Goal: Check status: Check status

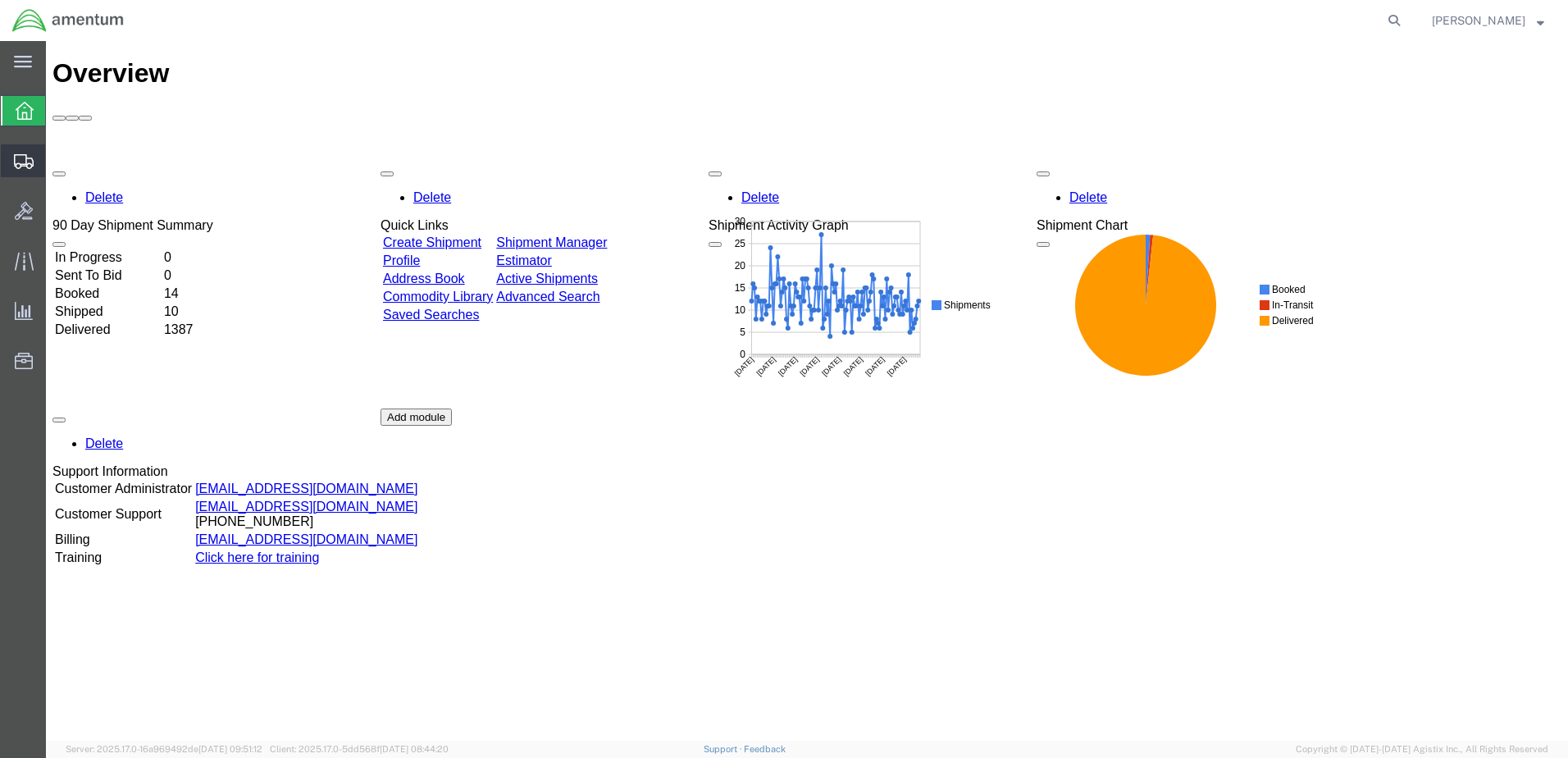
click at [0, 0] on span "Shipment Manager" at bounding box center [0, 0] width 0 height 0
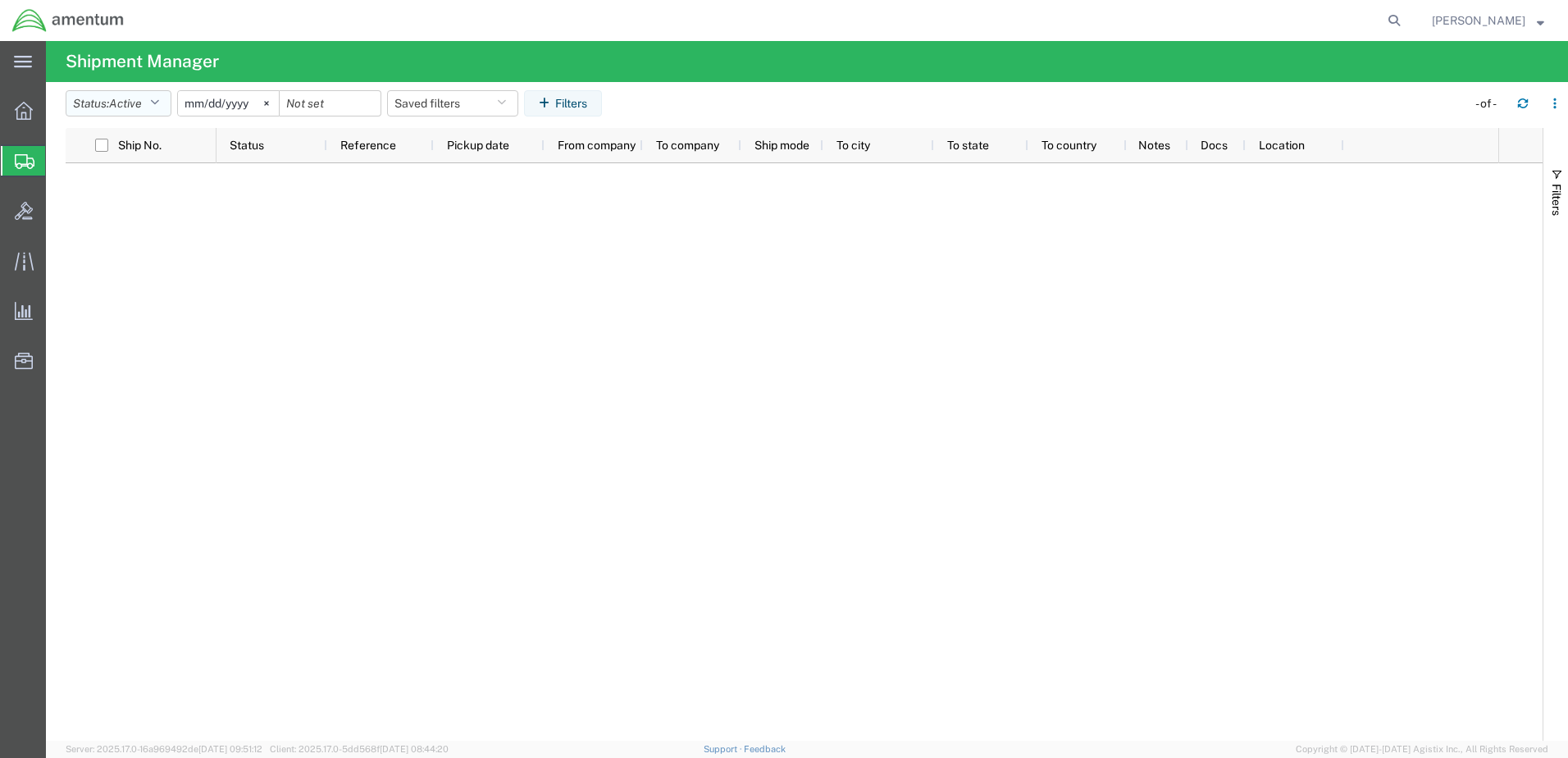
click at [159, 99] on icon "button" at bounding box center [154, 103] width 9 height 12
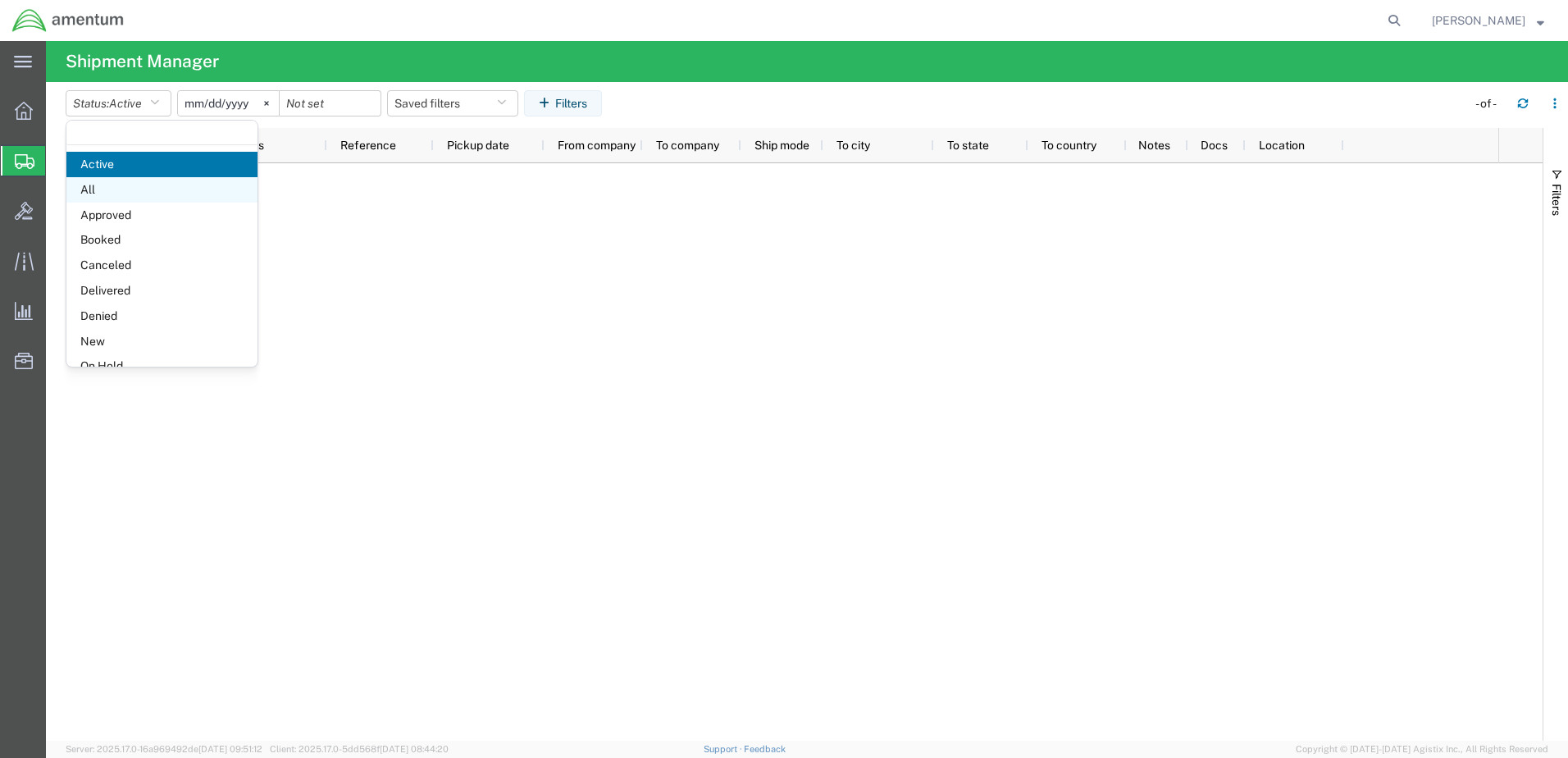
click at [104, 190] on span "All" at bounding box center [161, 190] width 191 height 26
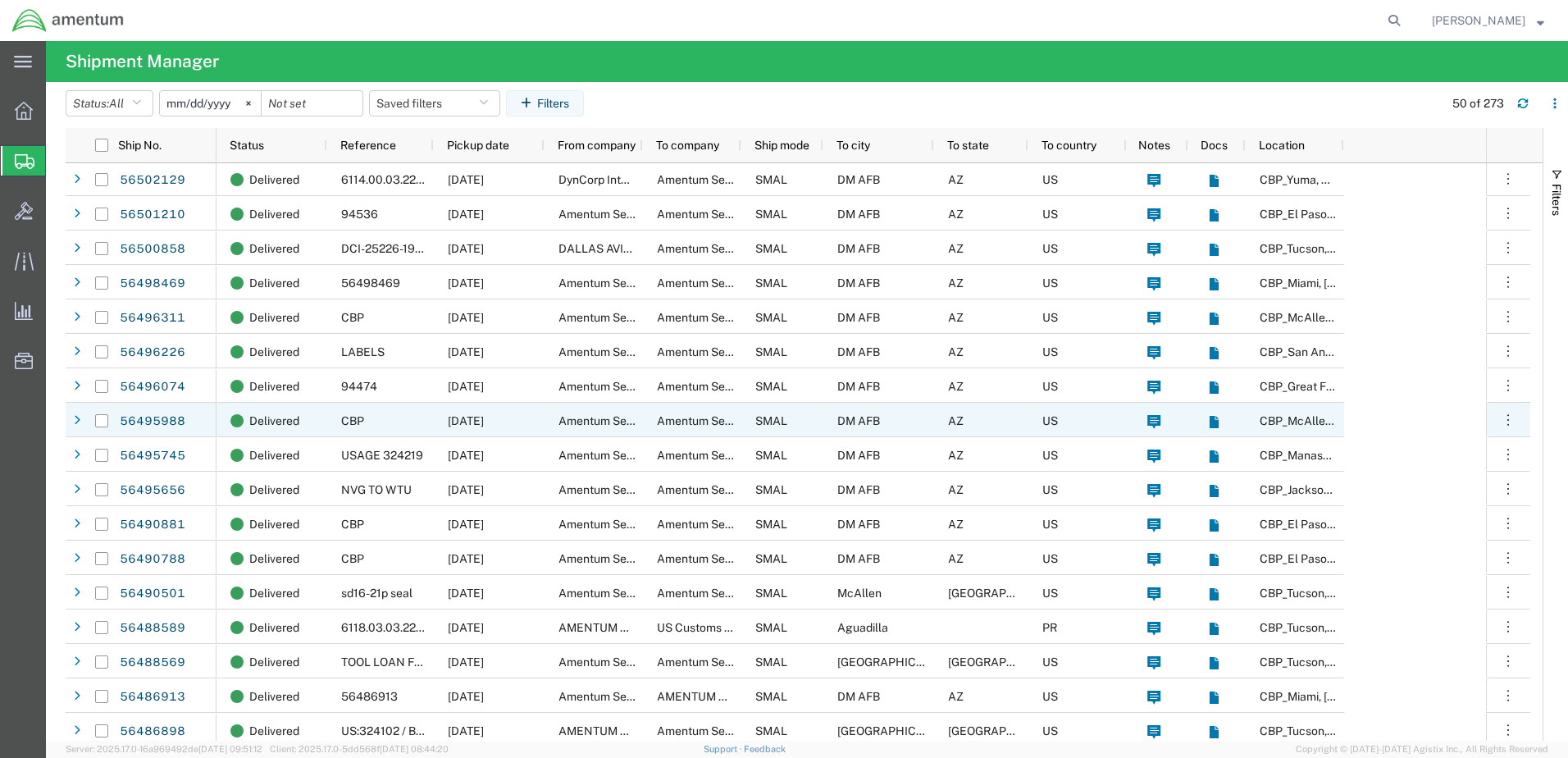
scroll to position [820, 0]
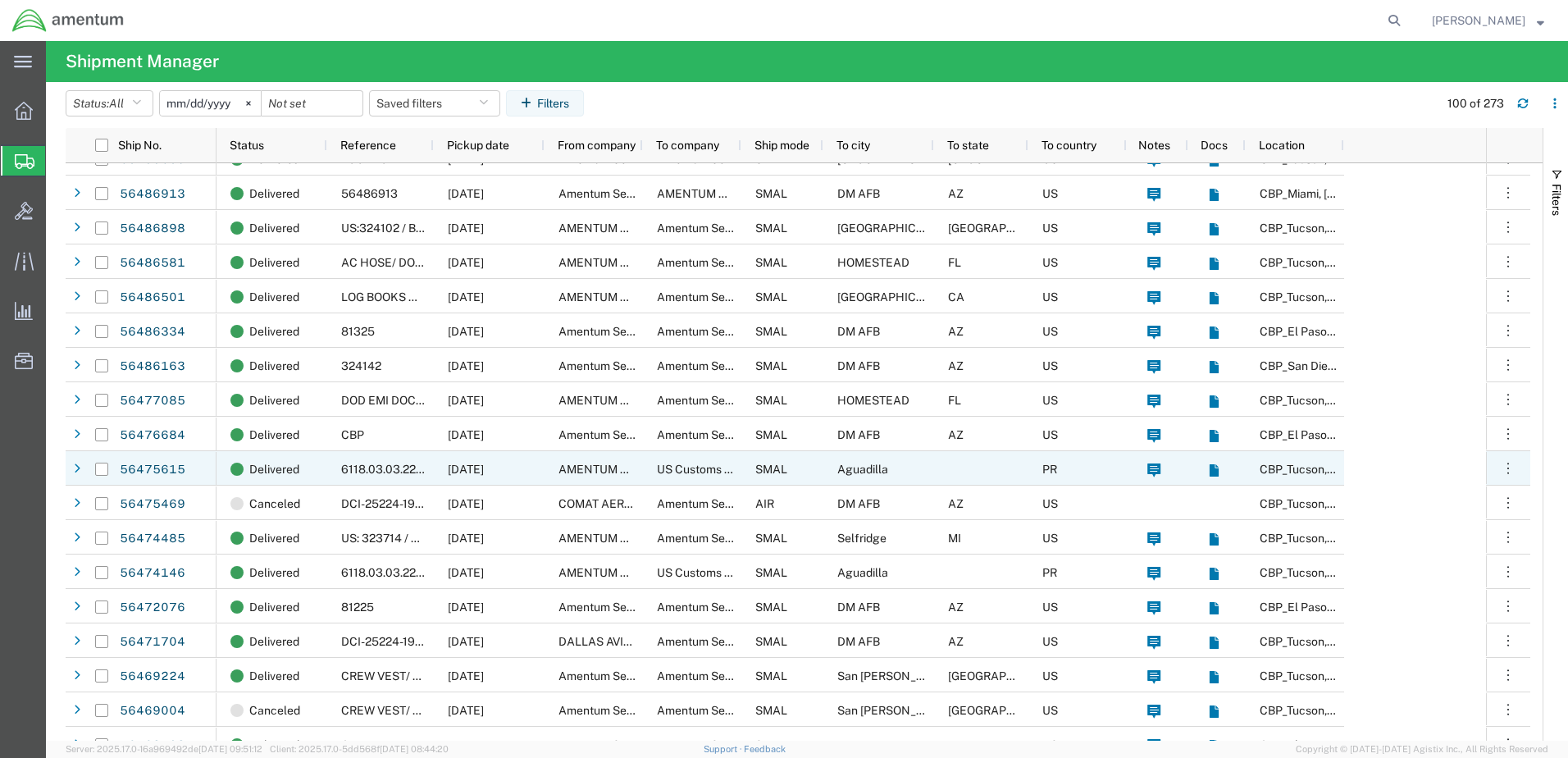
scroll to position [1231, 0]
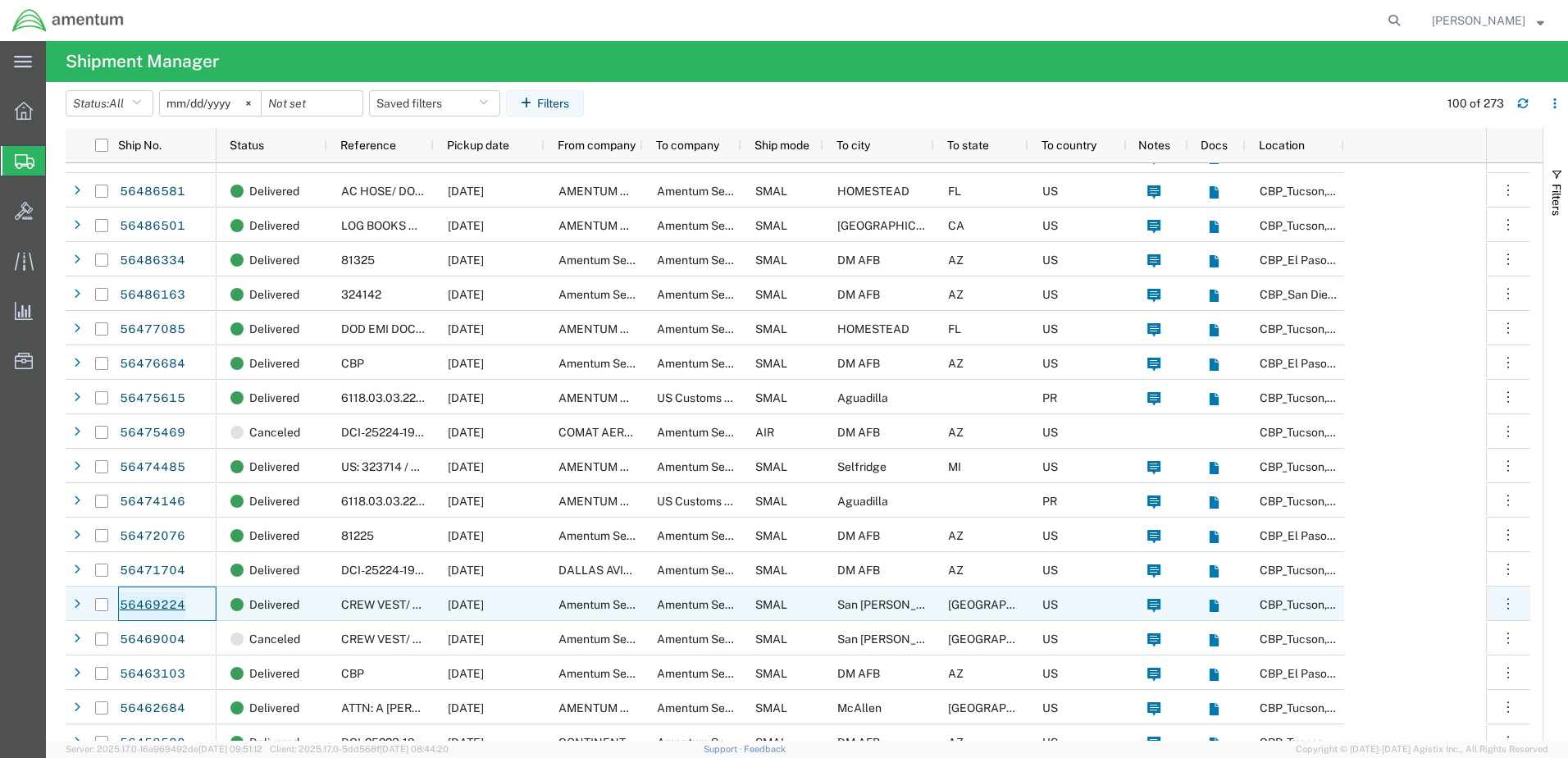
click at [139, 605] on link "56469224" at bounding box center [153, 605] width 67 height 26
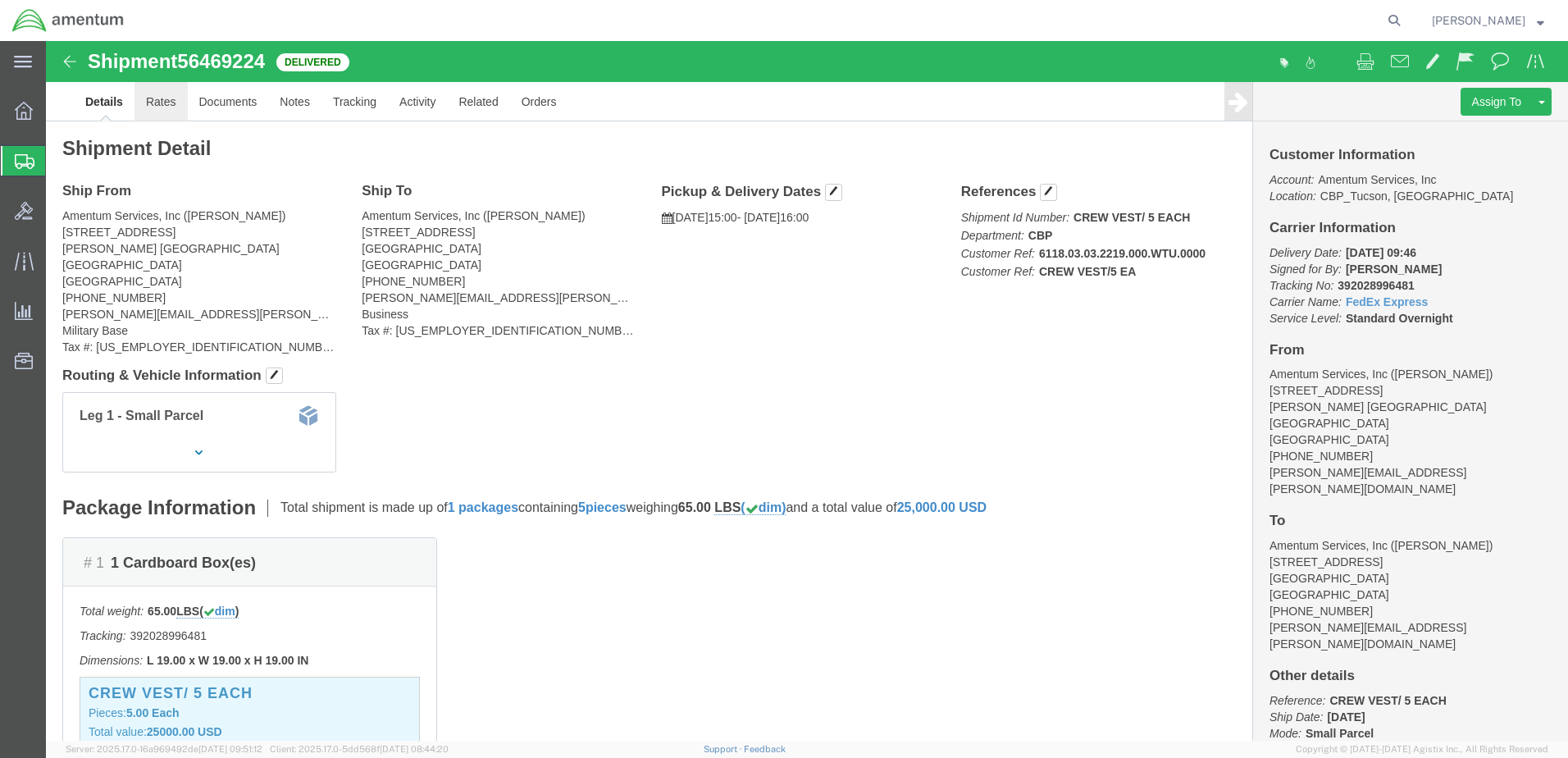
click link "Rates"
